Goal: Information Seeking & Learning: Learn about a topic

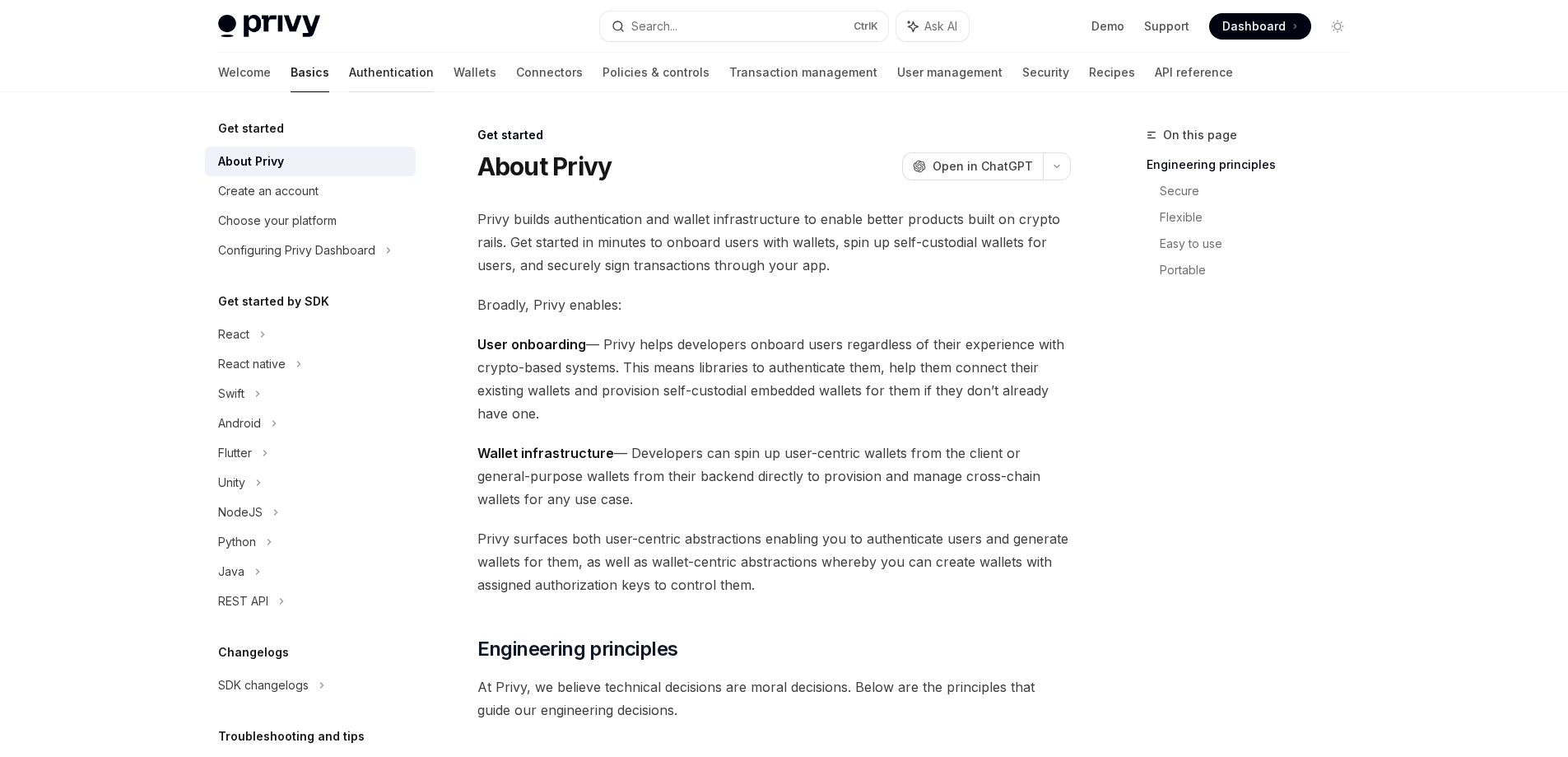
click at [349, 67] on link "Authentication" at bounding box center [391, 72] width 85 height 40
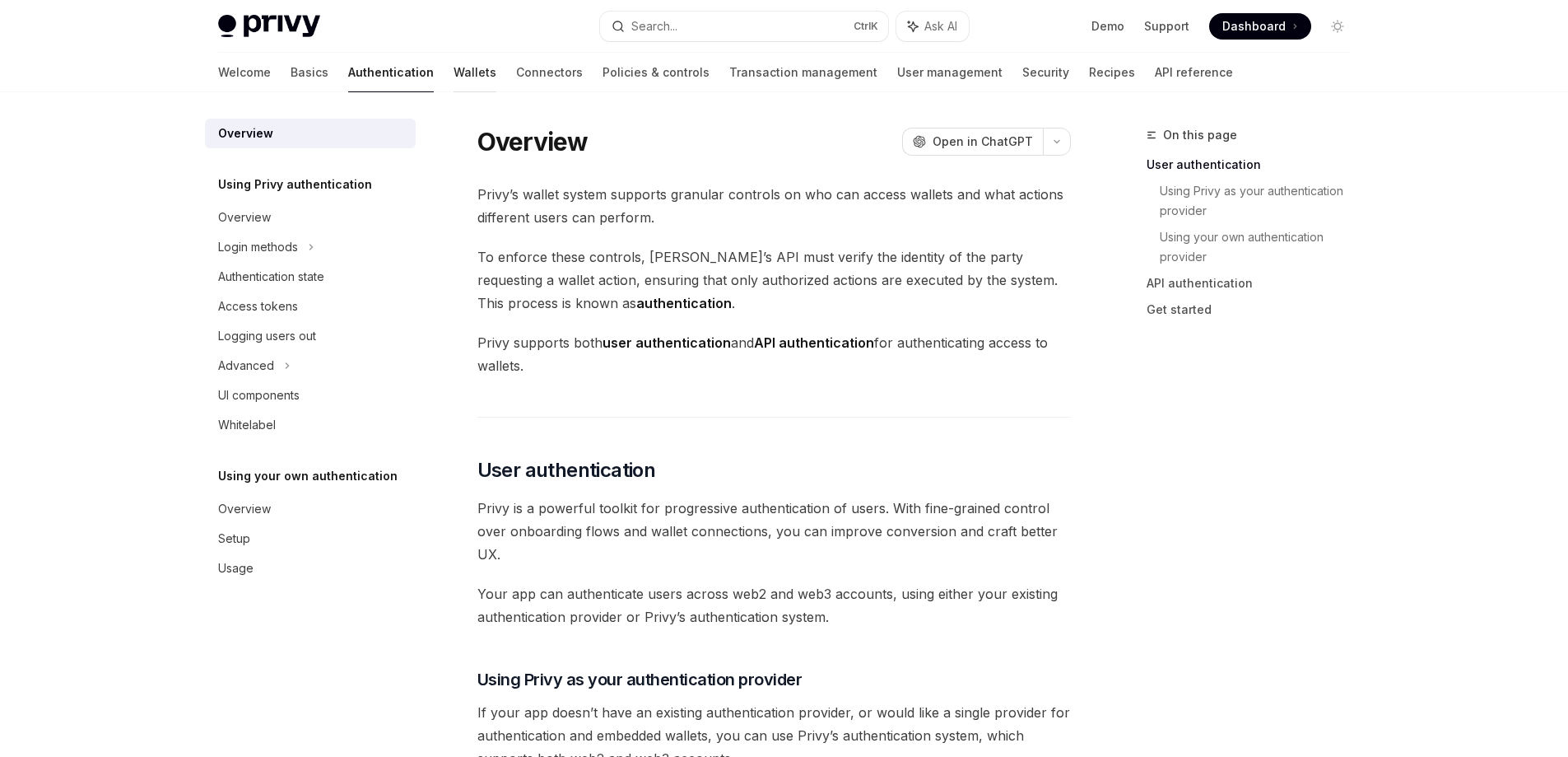
click at [453, 71] on link "Wallets" at bounding box center [475, 72] width 43 height 40
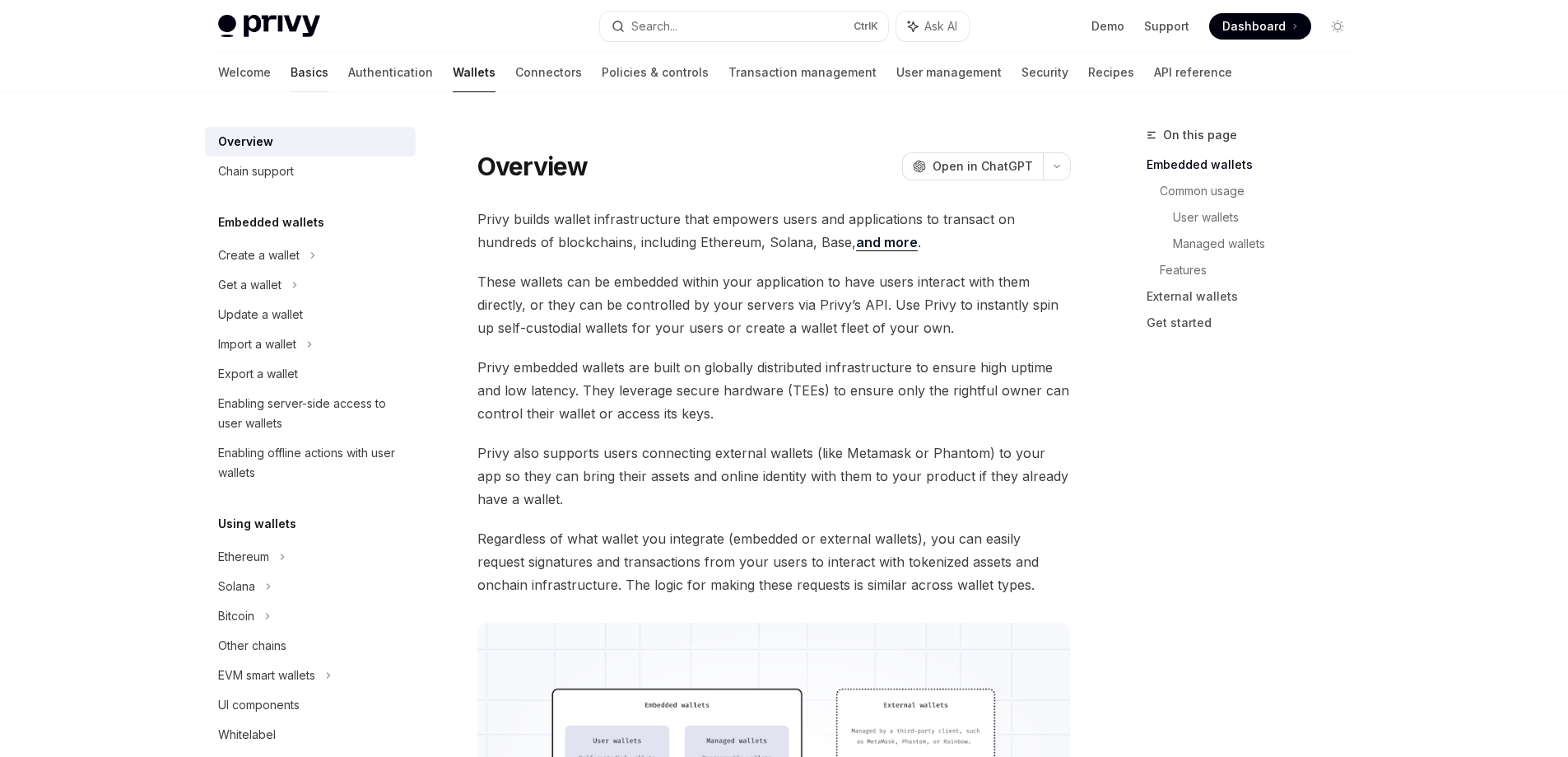
click at [291, 71] on link "Basics" at bounding box center [310, 72] width 38 height 40
type textarea "*"
